Goal: Transaction & Acquisition: Purchase product/service

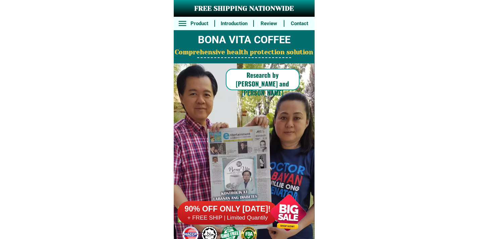
click at [233, 206] on h6 "90% OFF ONLY [DATE]!" at bounding box center [227, 209] width 101 height 10
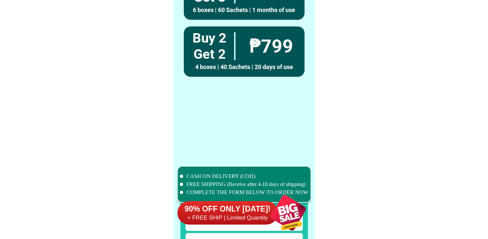
scroll to position [5212, 0]
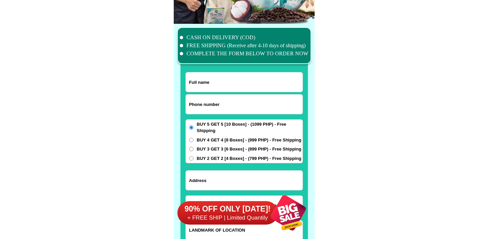
scroll to position [5212, 0]
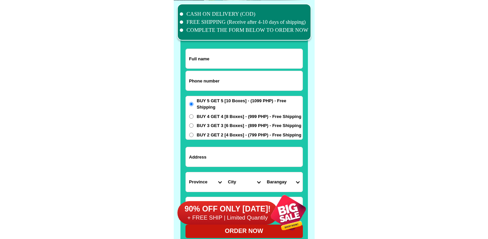
click at [235, 82] on input "Input phone_number" at bounding box center [244, 80] width 117 height 19
paste input "9672143967"
type input "09672143967"
click at [257, 52] on input "Input full_name" at bounding box center [244, 58] width 117 height 19
paste input "Lourdes Medina Iyas"
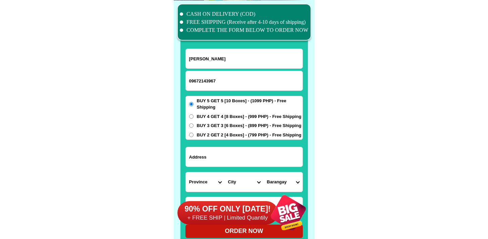
type input "Lourdes Medina Iyas"
click at [239, 160] on input "Input address" at bounding box center [244, 156] width 117 height 19
paste input "LaUnion Sto Tomas Brgy. Pongpong 2505"
type input "LaUnion Sto Tomas Brgy. Pongpong 2505"
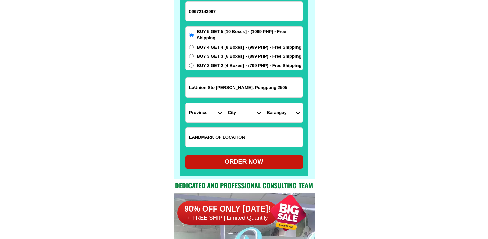
scroll to position [5282, 0]
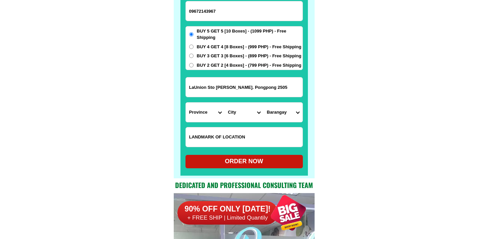
click at [242, 130] on input "Input LANDMARKOFLOCATION" at bounding box center [244, 136] width 117 height 19
paste input "Afternoon hanging bridge Medina family"
type input "Afternoon hanging bridge Medina family"
click at [204, 110] on select "Province [GEOGRAPHIC_DATA] [GEOGRAPHIC_DATA][PERSON_NAME][GEOGRAPHIC_DATA][GEOG…" at bounding box center [205, 112] width 39 height 19
select select "63_32"
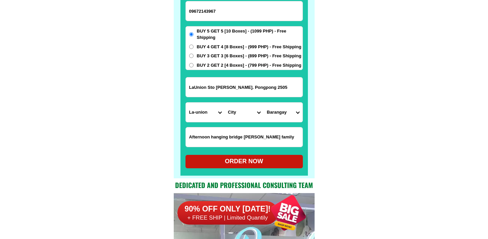
click at [186, 103] on select "Province [GEOGRAPHIC_DATA] [GEOGRAPHIC_DATA][PERSON_NAME][GEOGRAPHIC_DATA][GEOG…" at bounding box center [205, 112] width 39 height 19
click at [239, 109] on select "City Agoo Aringay Bacnotan Bagulin Balaoan Bangar Bauang Caba La-union-burgos L…" at bounding box center [244, 112] width 39 height 19
select select "63_321771"
click at [225, 103] on select "City Agoo Aringay Bacnotan Bagulin Balaoan Bangar Bauang Caba La-union-burgos L…" at bounding box center [244, 112] width 39 height 19
click at [281, 107] on select "Barangay Ambitacay Bail Balaoc Balsaan Baybay Cabaruan Casantaan Casilagan Cupa…" at bounding box center [283, 112] width 39 height 19
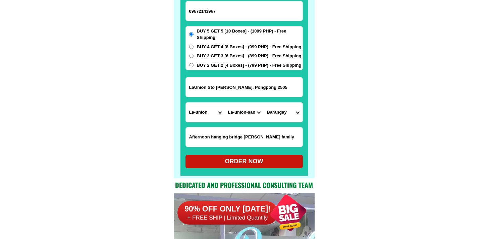
select select "63_32177181384"
click at [264, 103] on select "Barangay Ambitacay Bail Balaoc Balsaan Baybay Cabaruan Casantaan Casilagan Cupa…" at bounding box center [283, 112] width 39 height 19
click at [254, 163] on div "ORDER NOW" at bounding box center [243, 161] width 117 height 9
radio input "true"
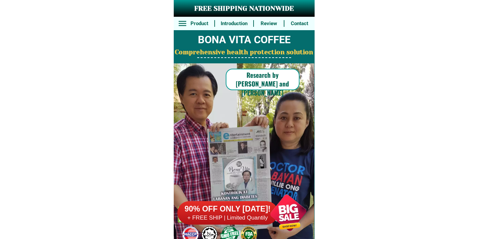
click at [288, 197] on div at bounding box center [288, 212] width 53 height 53
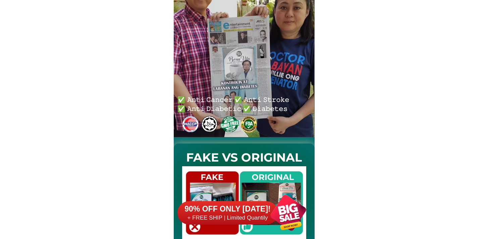
click at [266, 200] on div at bounding box center [288, 212] width 53 height 53
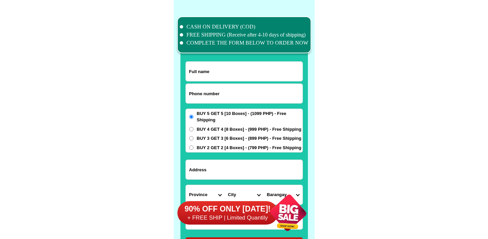
scroll to position [5212, 0]
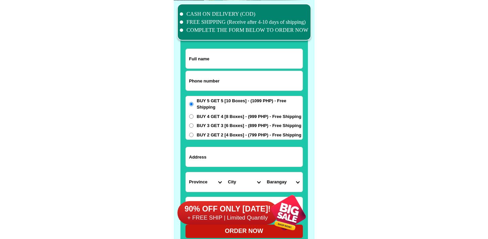
click at [213, 79] on input "Input phone_number" at bounding box center [244, 80] width 117 height 19
paste input "9155479983"
type input "09155479983"
click at [245, 55] on input "Input full_name" at bounding box center [244, 58] width 117 height 19
paste input "FILIPINA G. Sevilla"
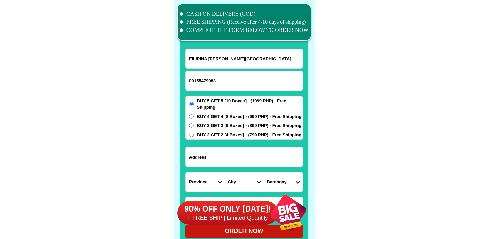
type input "FILIPINA G. Sevilla"
click at [229, 166] on input "Input address" at bounding box center [244, 156] width 117 height 19
paste input "56-3 Jasper st. Sto. Niño brgy. 74-A matina crossing , davao city."
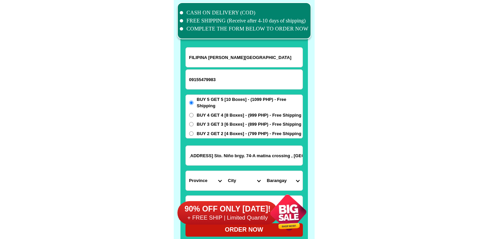
type input "56-3 Jasper st. Sto. Niño brgy. 74-A matina crossing , davao city."
click at [197, 180] on select "Province [GEOGRAPHIC_DATA] [GEOGRAPHIC_DATA][PERSON_NAME][GEOGRAPHIC_DATA][GEOG…" at bounding box center [205, 180] width 39 height 19
select select "63_738"
click at [186, 171] on select "Province [GEOGRAPHIC_DATA] [GEOGRAPHIC_DATA][PERSON_NAME][GEOGRAPHIC_DATA][GEOG…" at bounding box center [205, 180] width 39 height 19
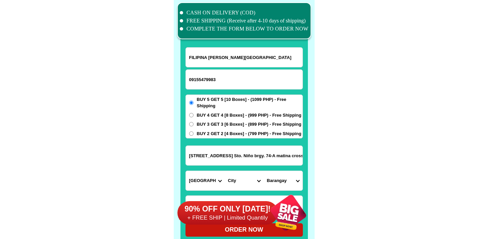
drag, startPoint x: 197, startPoint y: 180, endPoint x: 241, endPoint y: 179, distance: 44.0
click at [241, 179] on select "City Bansalan Davao-city Davao-del-sur-hagonoy Davao-del-sur-magsaysay Davao-de…" at bounding box center [244, 180] width 39 height 19
select select "63_7387159"
click at [225, 171] on select "City Bansalan Davao-city Davao-del-sur-hagonoy Davao-del-sur-magsaysay Davao-de…" at bounding box center [244, 180] width 39 height 19
click at [289, 189] on div at bounding box center [288, 212] width 53 height 53
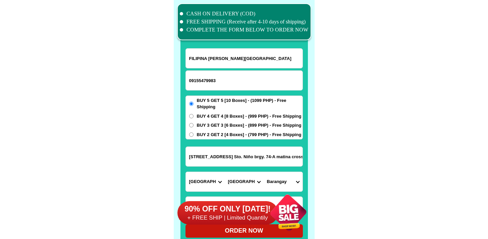
click at [283, 177] on select "Barangay Acacia Agdao Alambre Alejandra navarro (lasang) Alfonso angliongto sr.…" at bounding box center [283, 181] width 39 height 19
select select "63_73871599140"
click at [264, 172] on select "Barangay Acacia Agdao Alambre Alejandra navarro (lasang) Alfonso angliongto sr.…" at bounding box center [283, 181] width 39 height 19
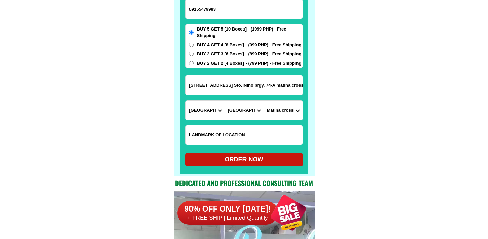
scroll to position [5301, 0]
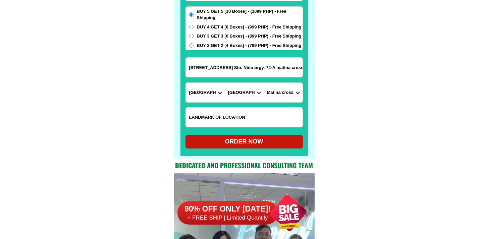
click at [267, 112] on input "Input LANDMARKOFLOCATION" at bounding box center [244, 117] width 117 height 19
paste input "2ND corner from BDO"
type input "2ND corner from BDO"
click at [280, 67] on input "56-3 Jasper st. Sto. Niño brgy. 74-A matina crossing , davao city." at bounding box center [244, 67] width 117 height 19
click at [255, 63] on input "56-3 Jasper st. Sto. Niño brgy. 74-A matina crossing , davao city." at bounding box center [244, 67] width 117 height 19
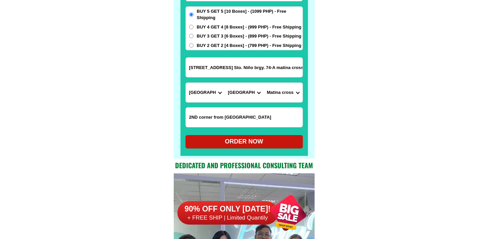
click at [262, 143] on div "ORDER NOW" at bounding box center [243, 141] width 117 height 9
radio input "true"
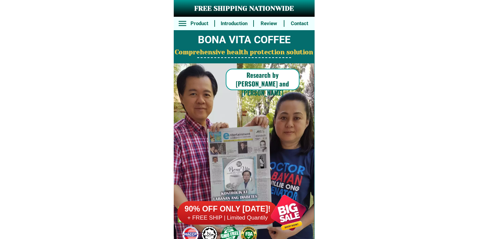
click at [222, 213] on h6 "90% OFF ONLY [DATE]!" at bounding box center [227, 209] width 101 height 10
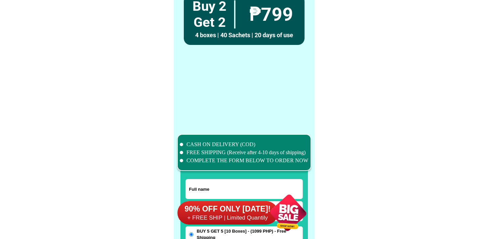
scroll to position [5212, 0]
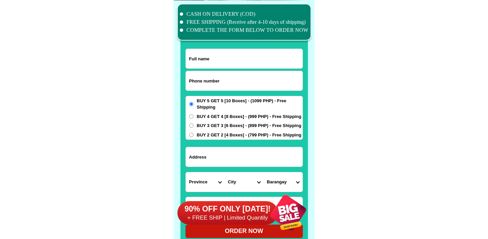
click at [229, 83] on input "Input phone_number" at bounding box center [244, 80] width 117 height 19
paste input "9292704914"
click at [191, 80] on input "9292704914" at bounding box center [244, 80] width 117 height 19
click at [187, 82] on input "9292704914" at bounding box center [244, 80] width 117 height 19
type input "09292704914"
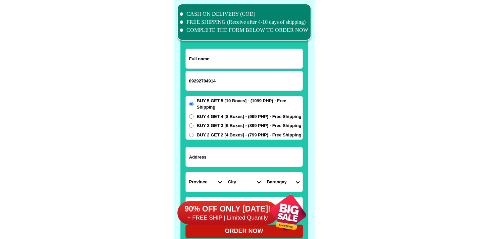
click at [229, 61] on input "Input full_name" at bounding box center [244, 58] width 117 height 19
paste input "[PERSON_NAME]"
type input "[PERSON_NAME]"
click at [210, 124] on span "BUY 3 GET 3 [6 Boxes] - (899 PHP) - Free Shipping" at bounding box center [249, 125] width 105 height 7
click at [193, 124] on input "BUY 3 GET 3 [6 Boxes] - (899 PHP) - Free Shipping" at bounding box center [191, 125] width 4 height 4
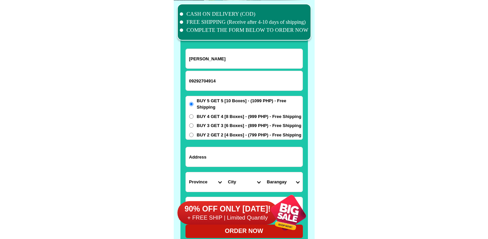
radio input "true"
click at [208, 139] on div "BUY 5 GET 5 [10 Boxes] - (1099 PHP) - Free Shipping BUY 4 GET 4 [8 Boxes] - (99…" at bounding box center [243, 118] width 117 height 44
click at [210, 133] on span "BUY 2 GET 2 [4 Boxes] - (799 PHP) - Free Shipping" at bounding box center [249, 135] width 105 height 7
click at [193, 133] on input "BUY 2 GET 2 [4 Boxes] - (799 PHP) - Free Shipping" at bounding box center [191, 135] width 4 height 4
radio input "true"
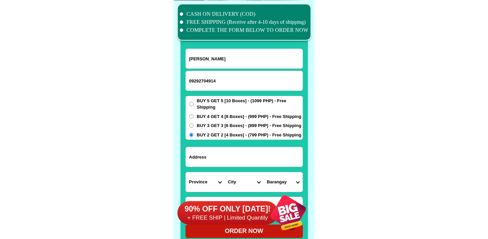
click at [210, 154] on input "Input address" at bounding box center [244, 156] width 117 height 19
paste input "[STREET_ADDRESS][PERSON_NAME] [GEOGRAPHIC_DATA]"
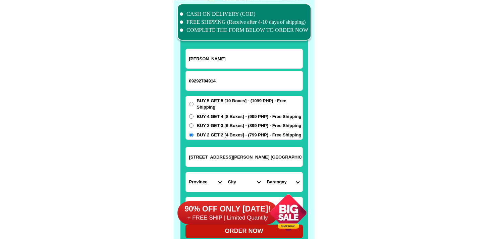
type input "[STREET_ADDRESS][PERSON_NAME] [GEOGRAPHIC_DATA]"
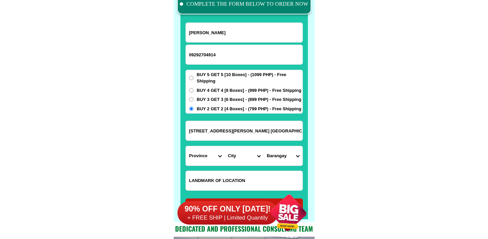
scroll to position [5249, 0]
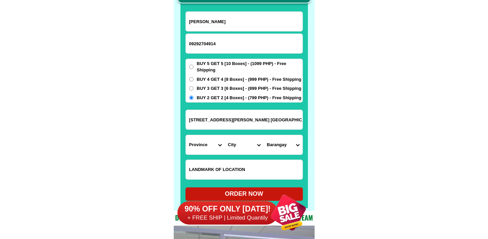
click at [226, 166] on input "Input LANDMARKOFLOCATION" at bounding box center [244, 169] width 117 height 19
paste input "[GEOGRAPHIC_DATA]"
type input "[GEOGRAPHIC_DATA]"
click at [202, 146] on select "Province [GEOGRAPHIC_DATA] [GEOGRAPHIC_DATA][PERSON_NAME][GEOGRAPHIC_DATA][GEOG…" at bounding box center [205, 144] width 39 height 19
select select "63_247"
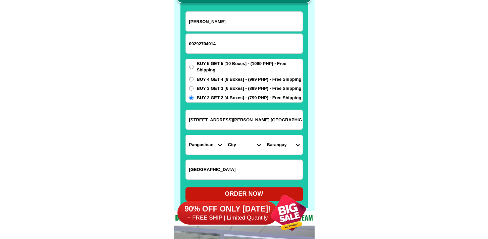
click at [186, 135] on select "Province [GEOGRAPHIC_DATA] [GEOGRAPHIC_DATA][PERSON_NAME][GEOGRAPHIC_DATA][GEOG…" at bounding box center [205, 144] width 39 height 19
click at [239, 144] on select "City [GEOGRAPHIC_DATA] [PERSON_NAME]-city [GEOGRAPHIC_DATA] [GEOGRAPHIC_DATA] […" at bounding box center [244, 144] width 39 height 19
select select "63_2479674"
click at [225, 135] on select "City [GEOGRAPHIC_DATA] [PERSON_NAME]-city [GEOGRAPHIC_DATA] [GEOGRAPHIC_DATA] […" at bounding box center [244, 144] width 39 height 19
click at [279, 139] on select "[GEOGRAPHIC_DATA] sur Barangay i (t. bugallon) [GEOGRAPHIC_DATA] ([GEOGRAPHIC_D…" at bounding box center [283, 144] width 39 height 19
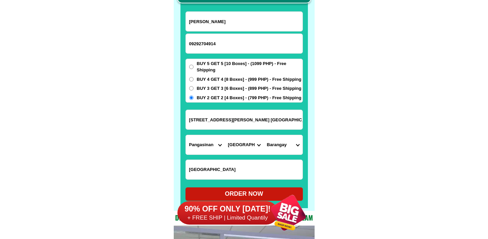
select select "63_24796743225"
click at [264, 135] on select "[GEOGRAPHIC_DATA] sur Barangay i (t. bugallon) [GEOGRAPHIC_DATA] ([GEOGRAPHIC_D…" at bounding box center [283, 144] width 39 height 19
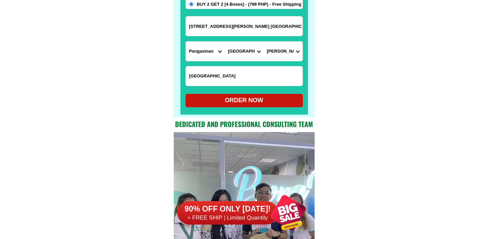
scroll to position [5342, 0]
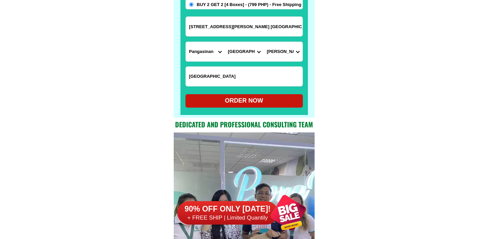
click at [250, 104] on div "ORDER NOW" at bounding box center [243, 100] width 117 height 9
radio input "true"
